Goal: Information Seeking & Learning: Learn about a topic

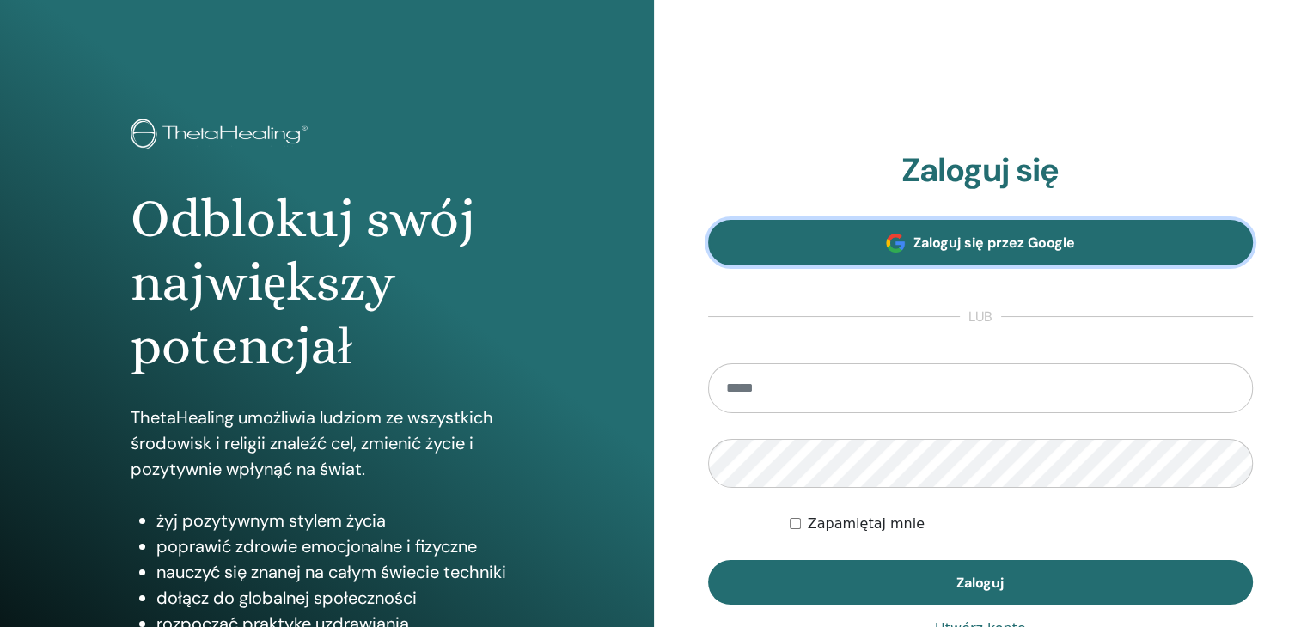
click at [894, 250] on span at bounding box center [895, 243] width 19 height 19
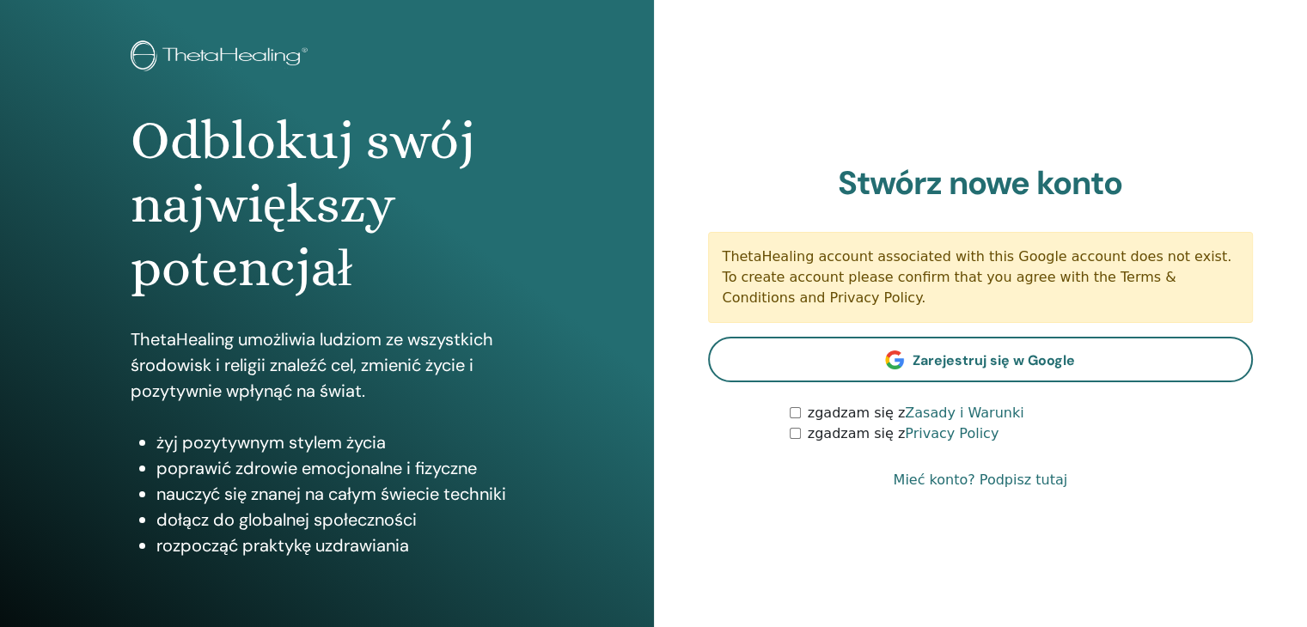
scroll to position [172, 0]
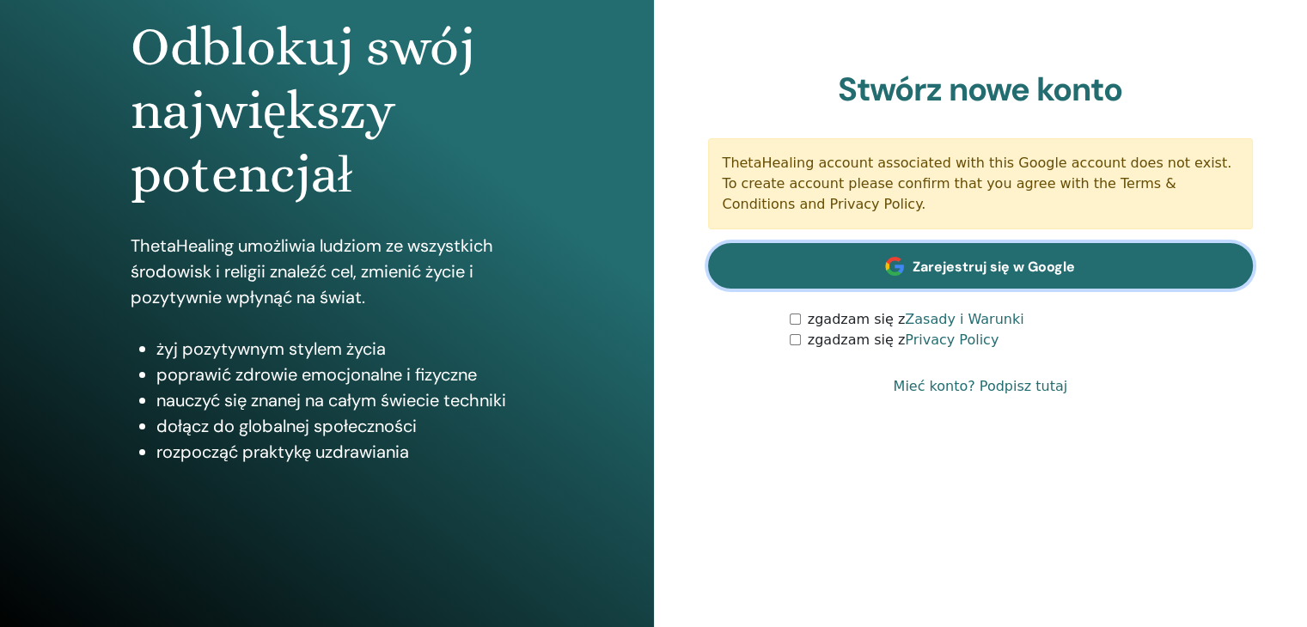
click at [971, 263] on span "Zarejestruj się w Google" at bounding box center [994, 267] width 162 height 18
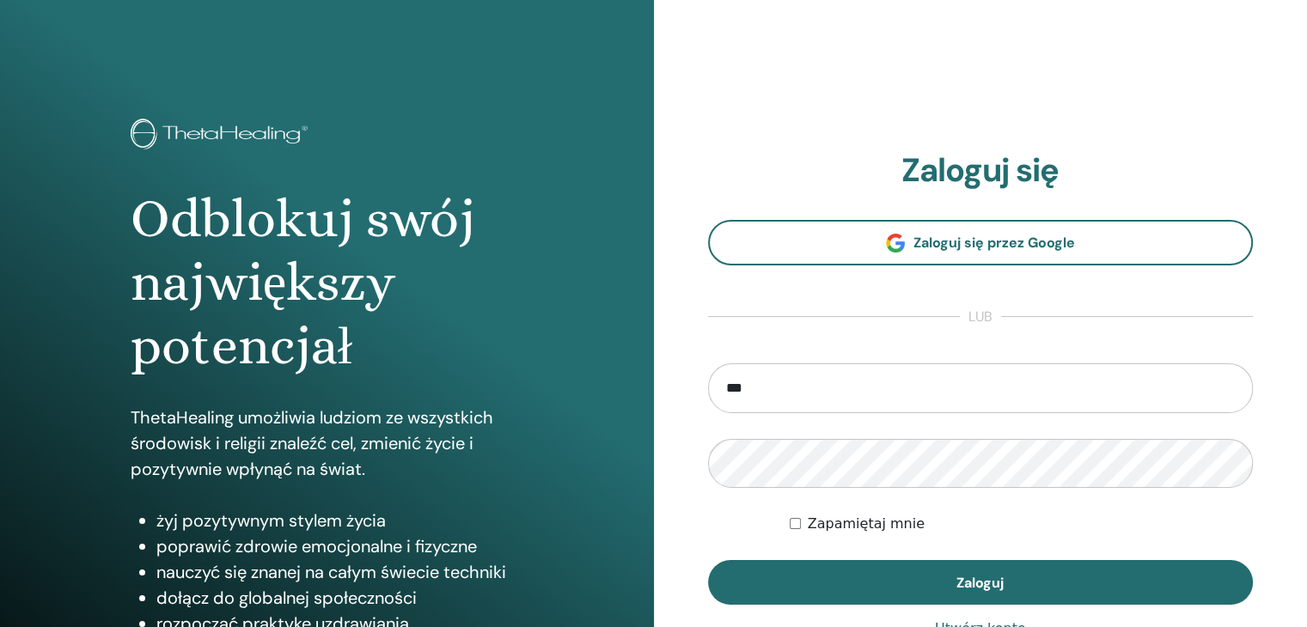
type input "**********"
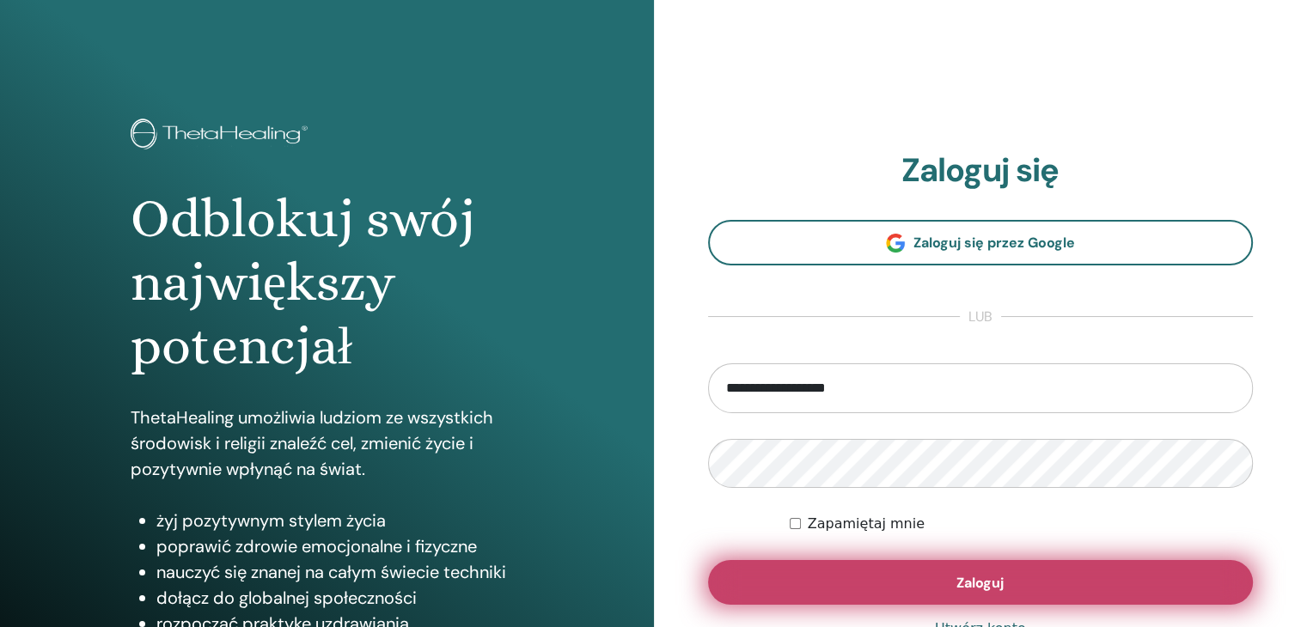
click at [979, 592] on button "Zaloguj" at bounding box center [981, 582] width 546 height 45
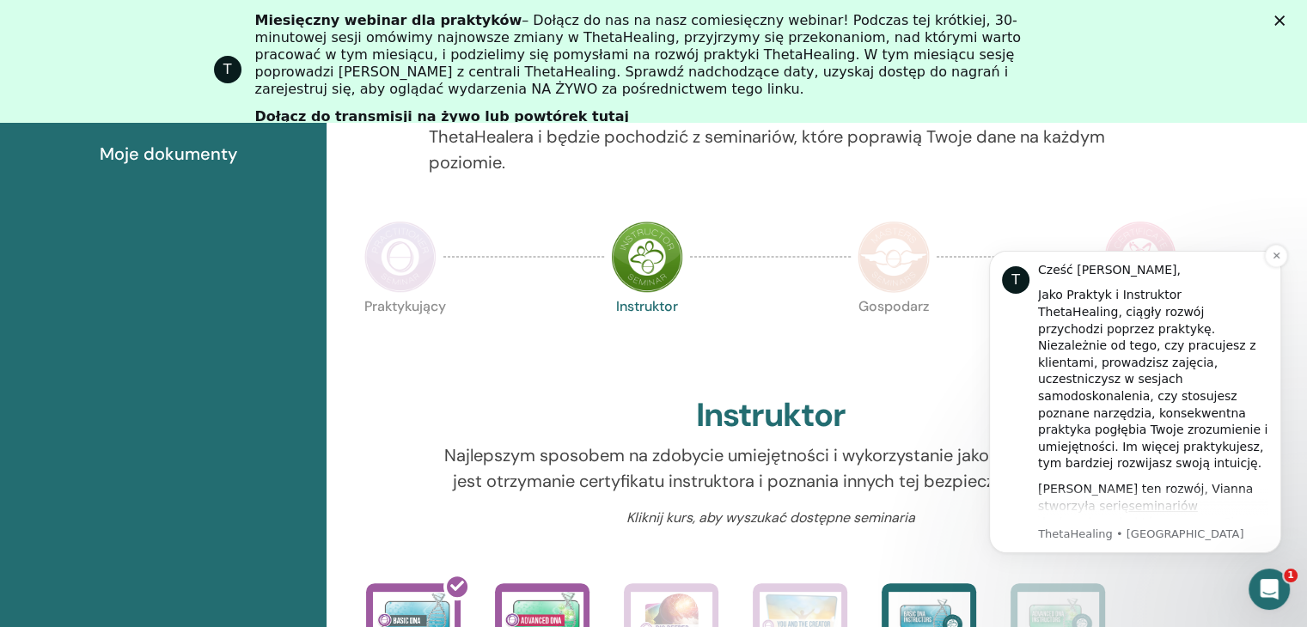
scroll to position [86, 0]
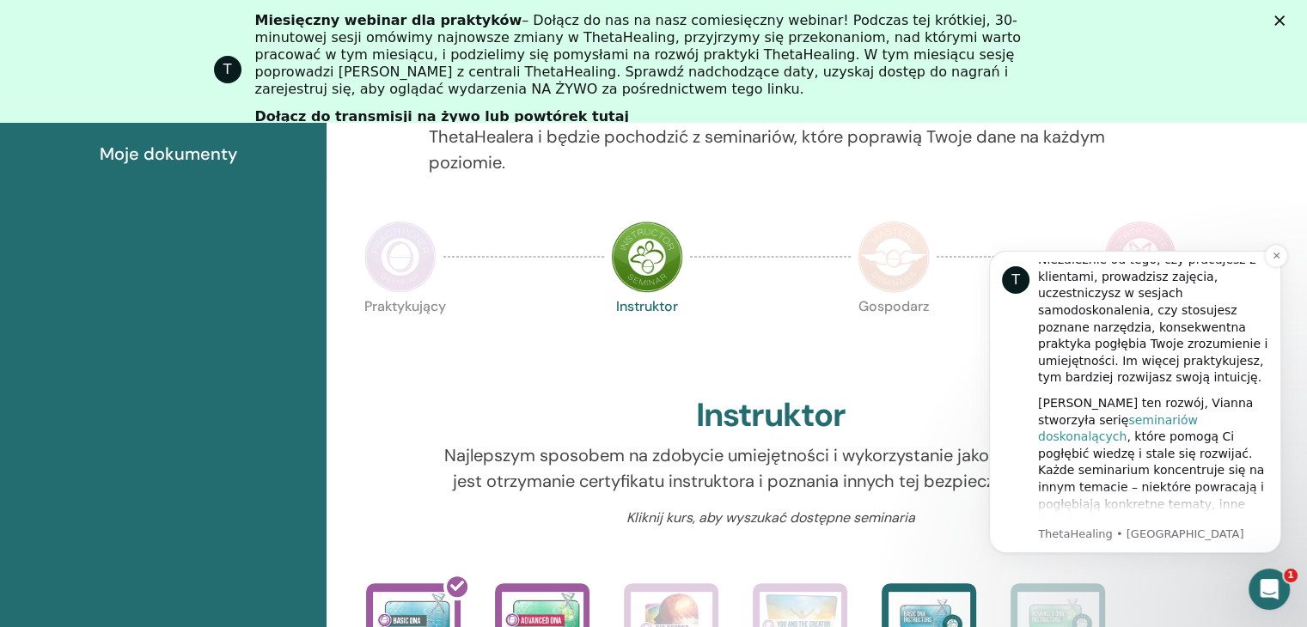
click at [1106, 413] on font "seminariów doskonalących" at bounding box center [1118, 428] width 160 height 31
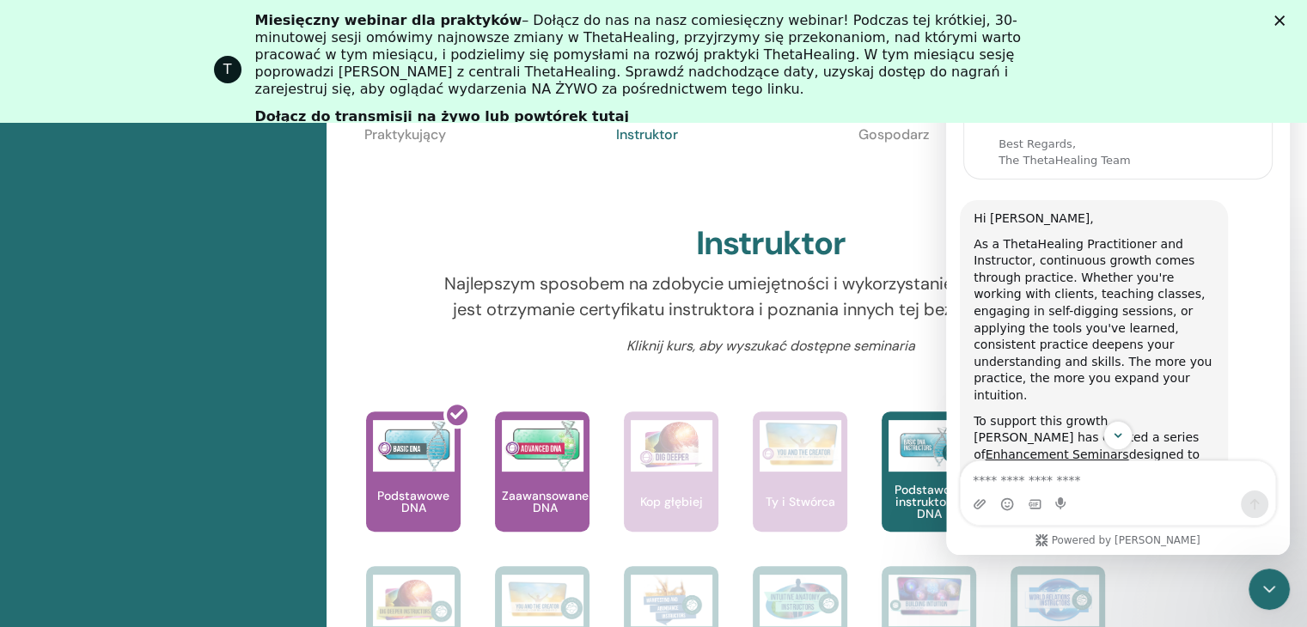
scroll to position [0, 0]
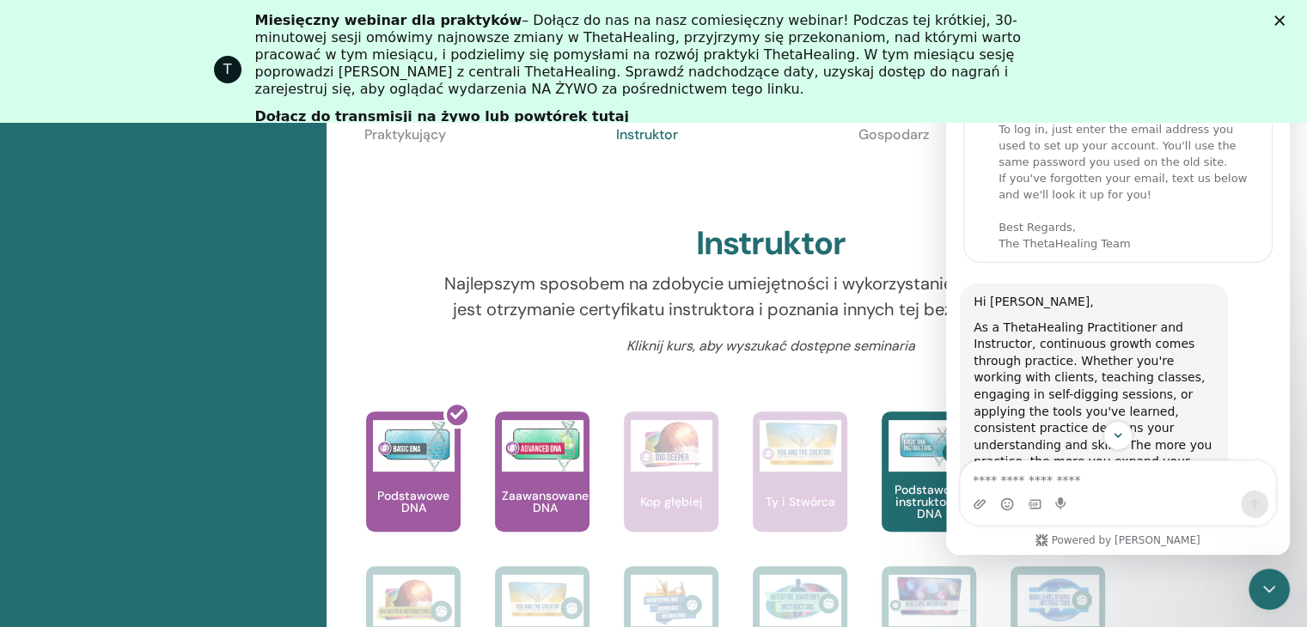
click at [1285, 25] on icon "Zamknij" at bounding box center [1280, 20] width 10 height 10
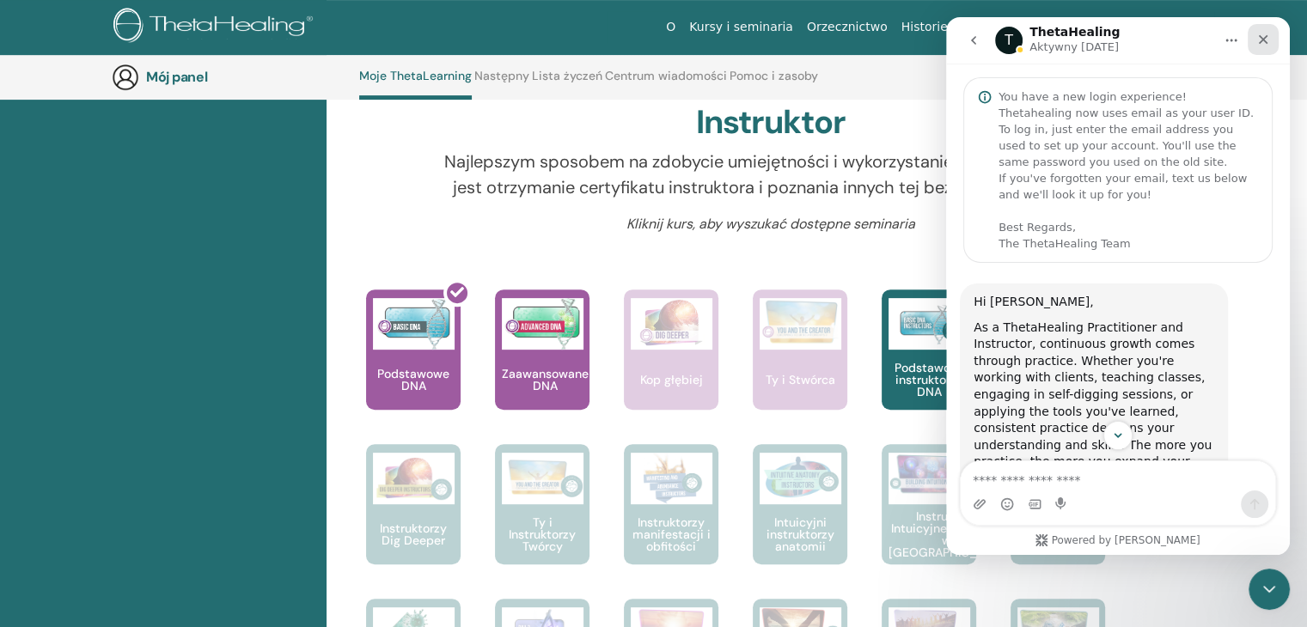
click at [1264, 40] on icon "Zamknij" at bounding box center [1263, 39] width 9 height 9
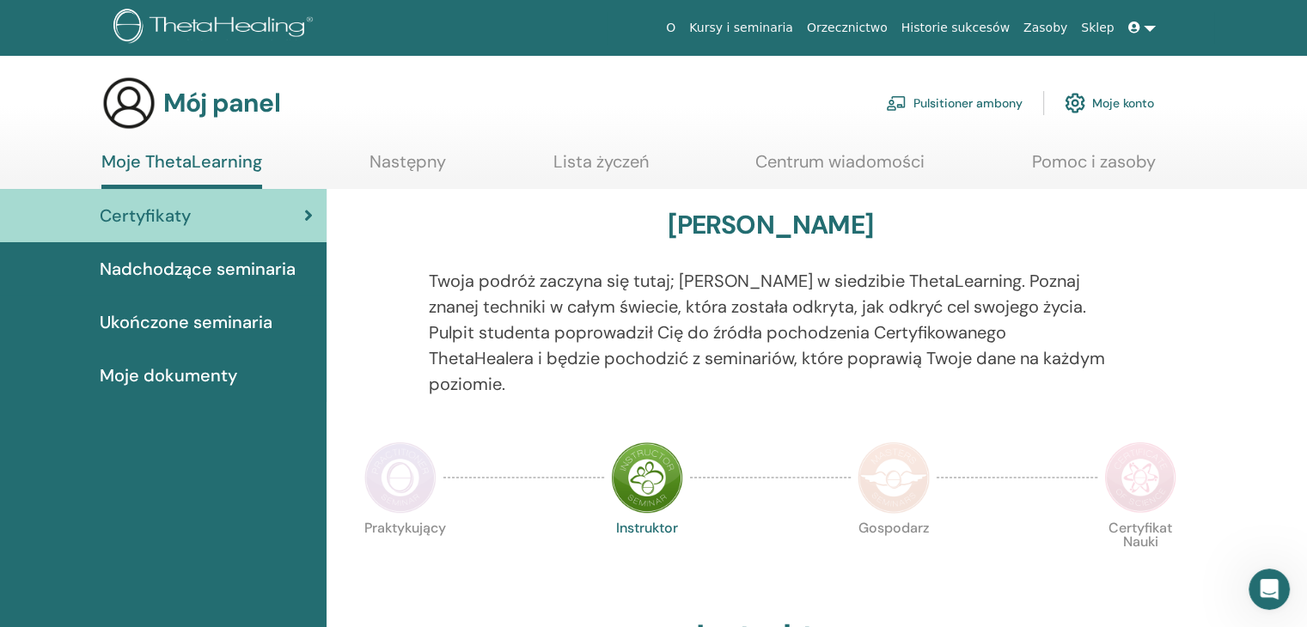
click at [655, 455] on img at bounding box center [647, 478] width 72 height 72
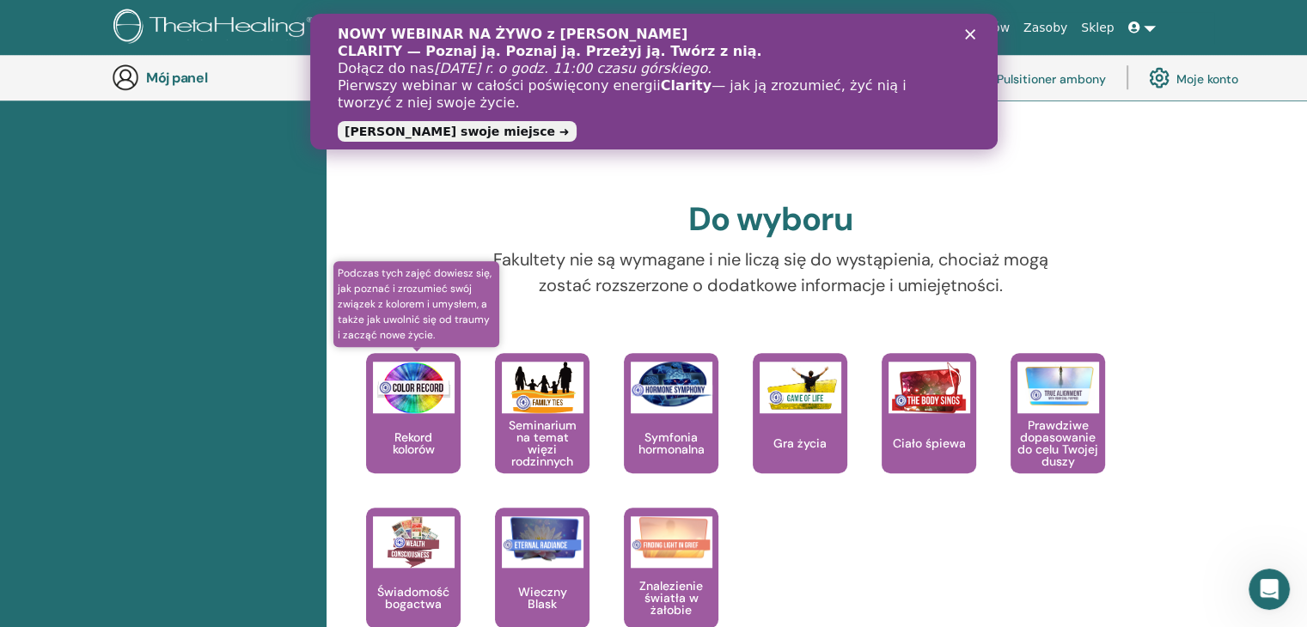
scroll to position [1506, 0]
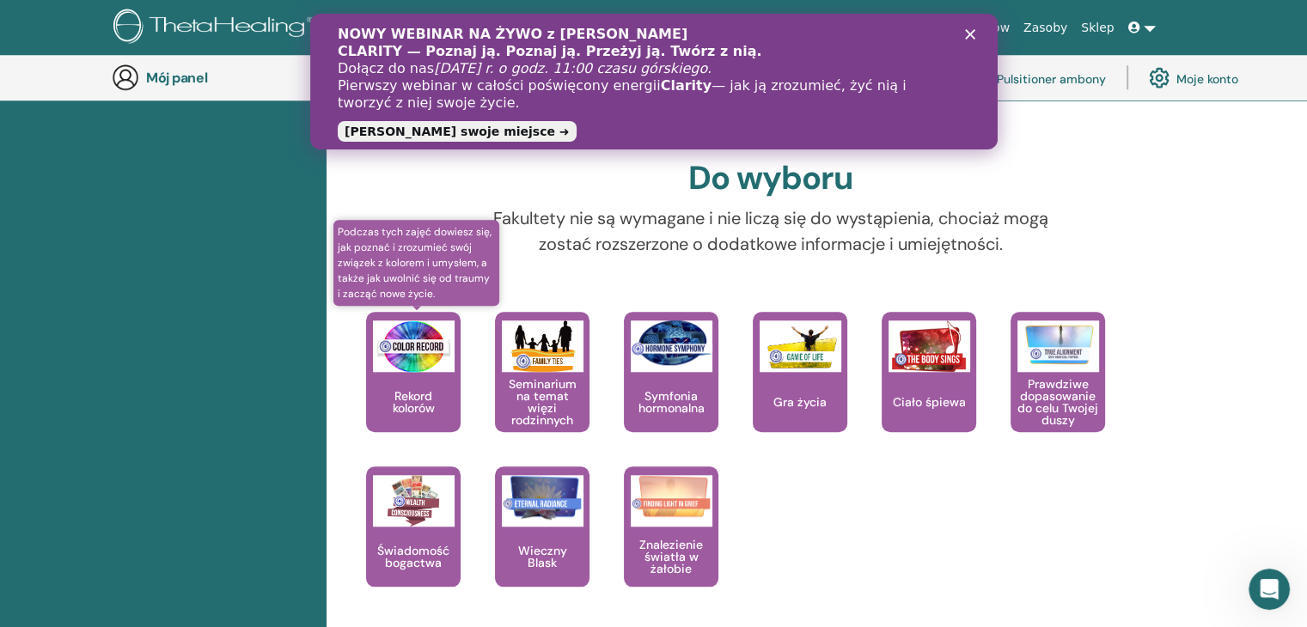
click at [414, 353] on div "Rekord kolorów" at bounding box center [413, 372] width 95 height 120
